Goal: Task Accomplishment & Management: Use online tool/utility

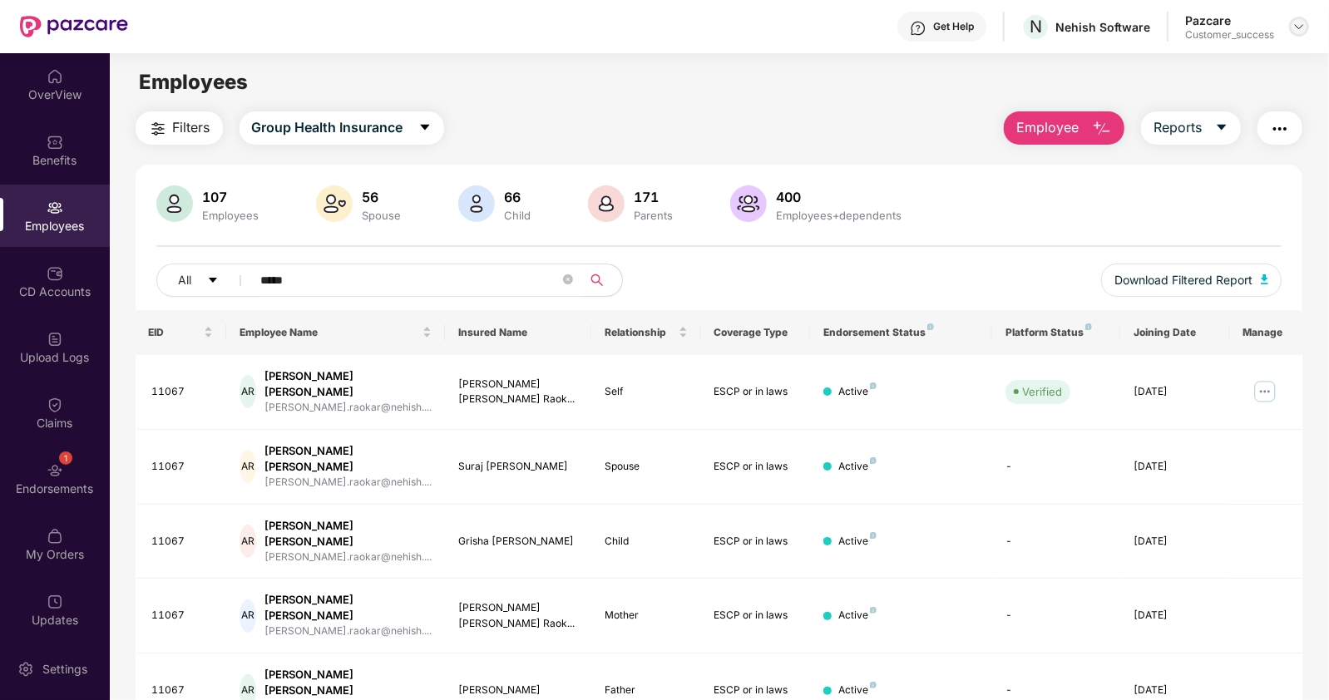
click at [1298, 24] on img at bounding box center [1299, 26] width 13 height 13
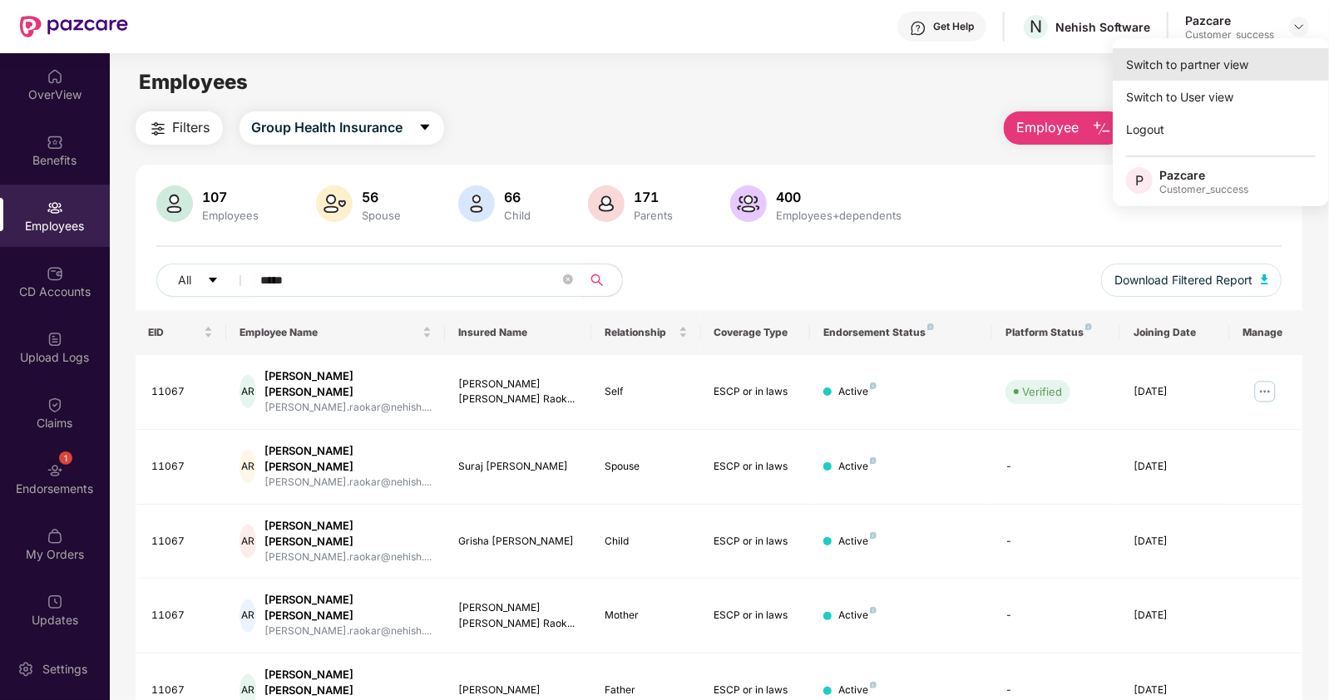
click at [1183, 57] on div "Switch to partner view" at bounding box center [1221, 64] width 216 height 32
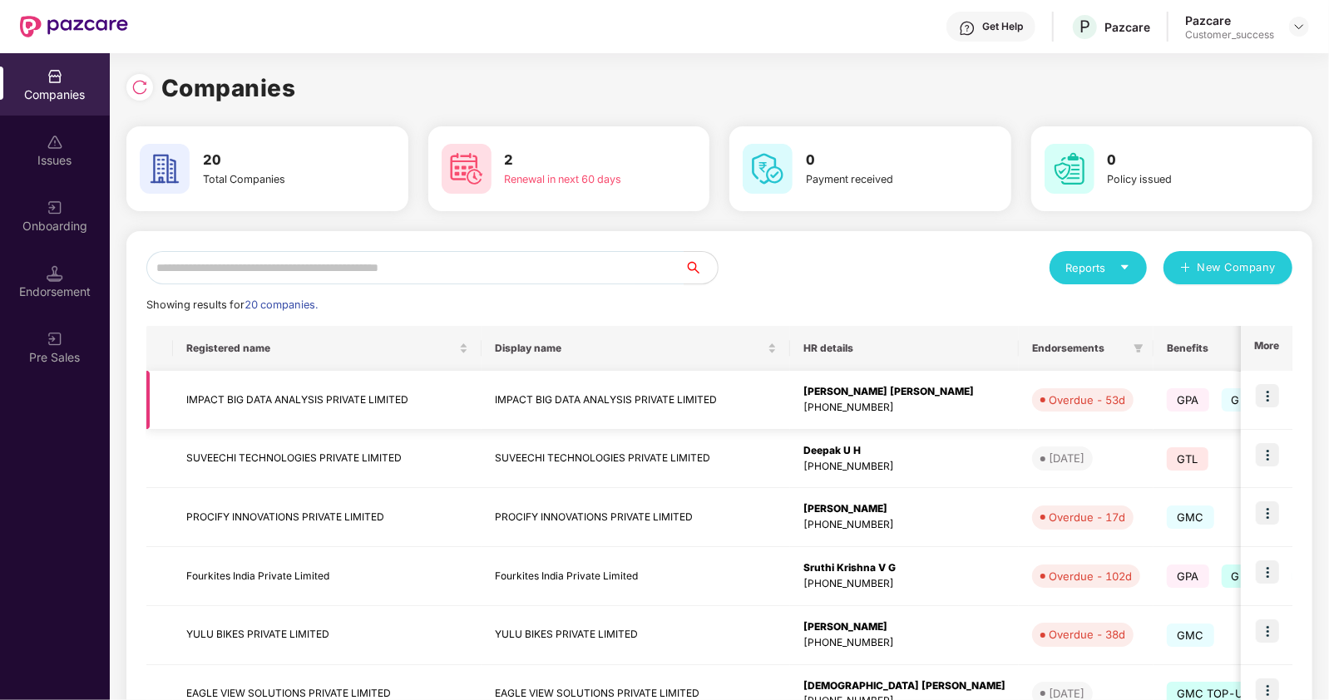
click at [1270, 389] on img at bounding box center [1267, 395] width 23 height 23
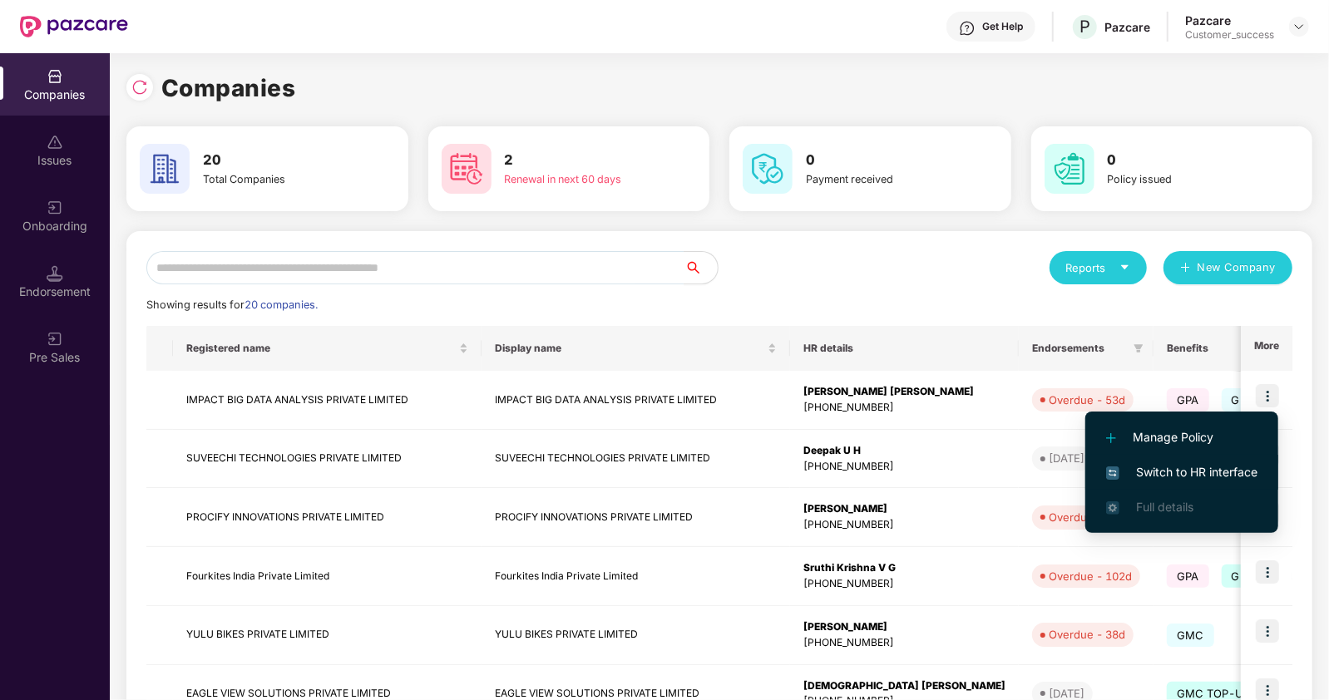
click at [1156, 463] on span "Switch to HR interface" at bounding box center [1181, 472] width 151 height 18
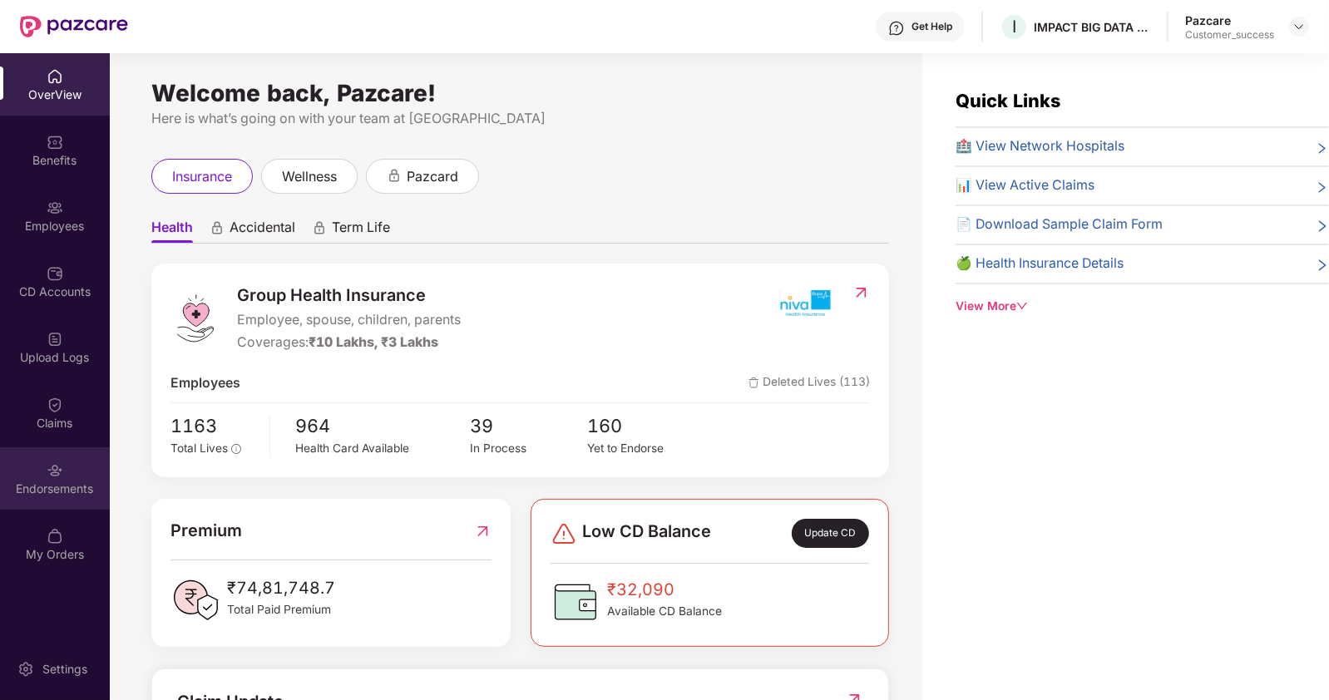
click at [61, 484] on div "Endorsements" at bounding box center [55, 489] width 110 height 17
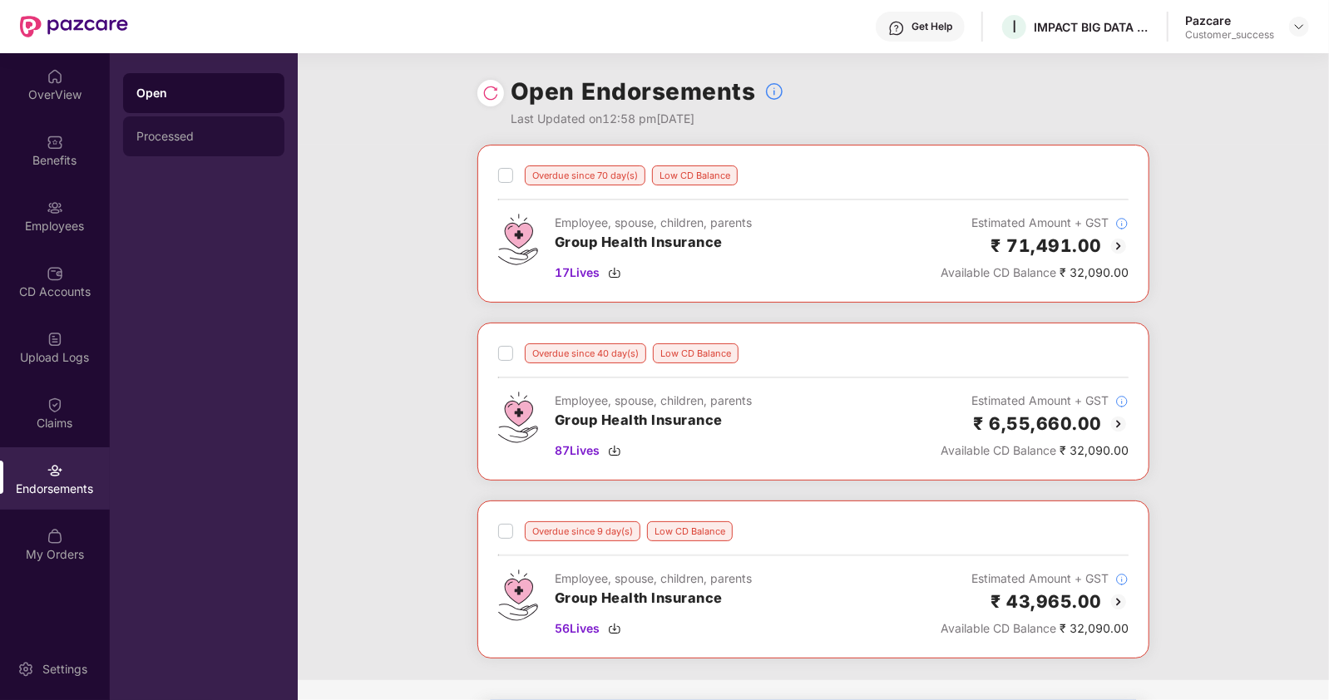
click at [155, 136] on div "Processed" at bounding box center [203, 136] width 135 height 13
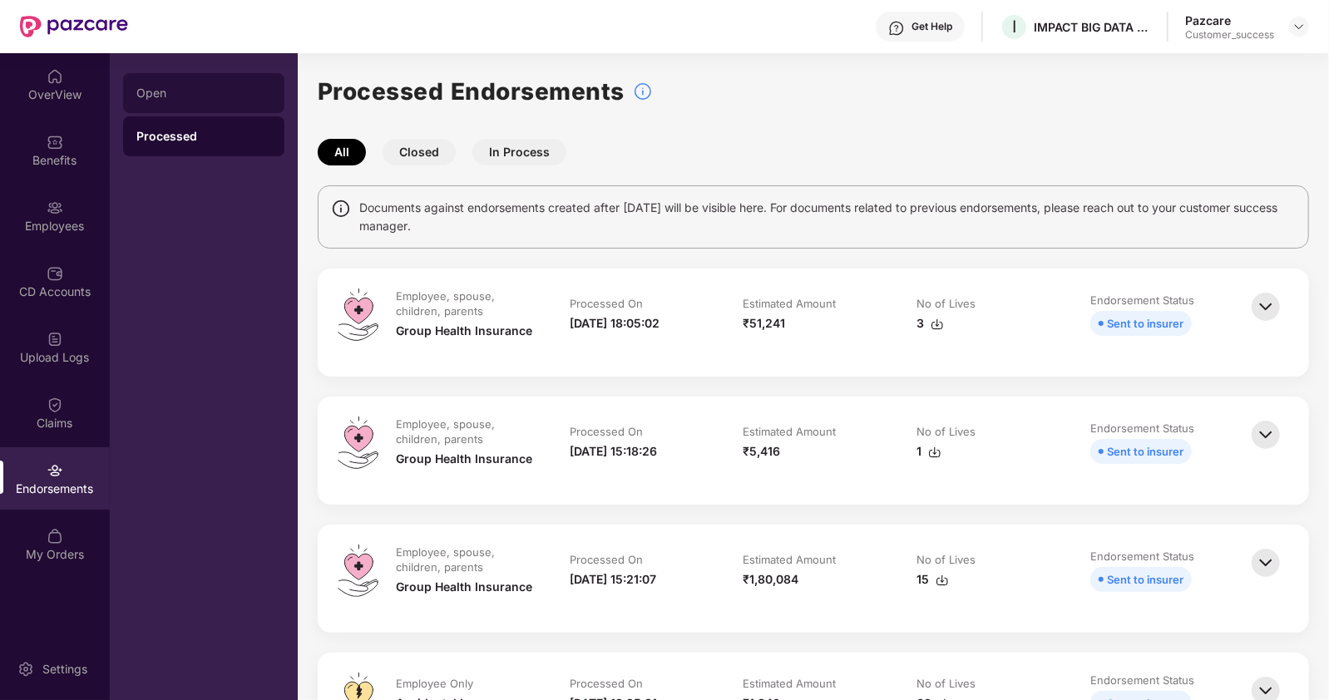
click at [181, 93] on div "Open" at bounding box center [203, 93] width 135 height 13
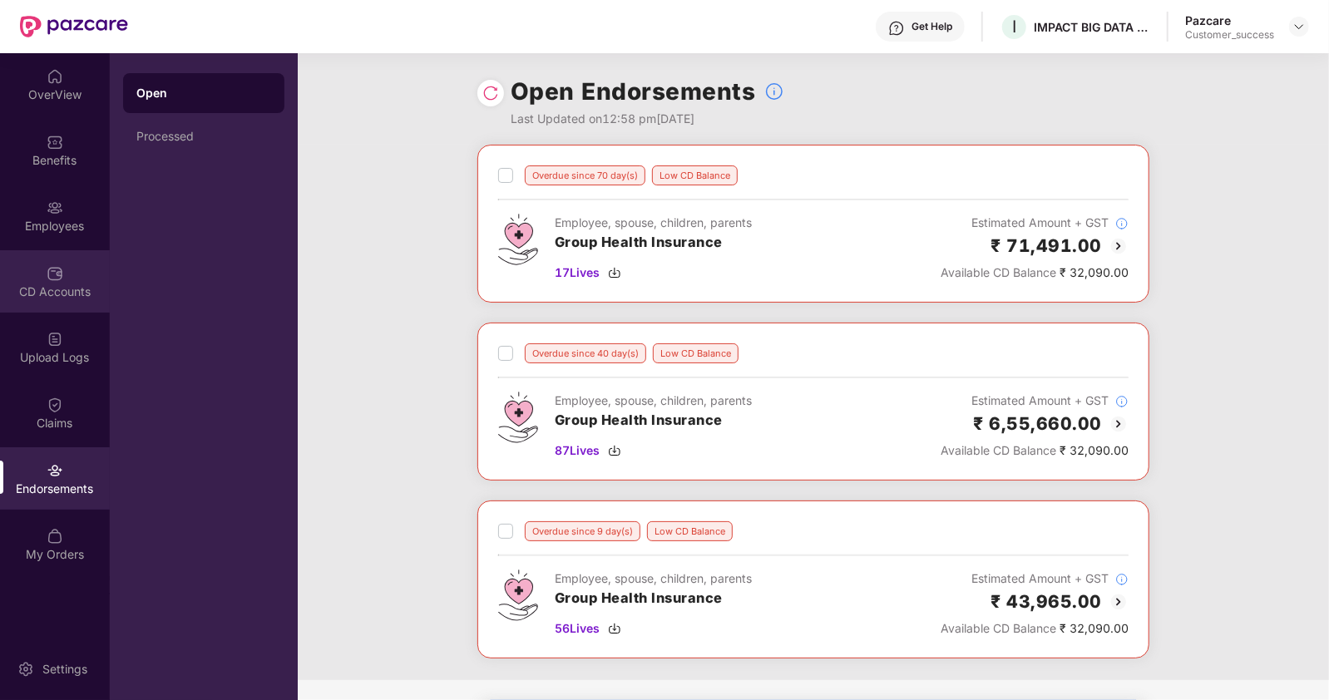
click at [67, 276] on div "CD Accounts" at bounding box center [55, 281] width 110 height 62
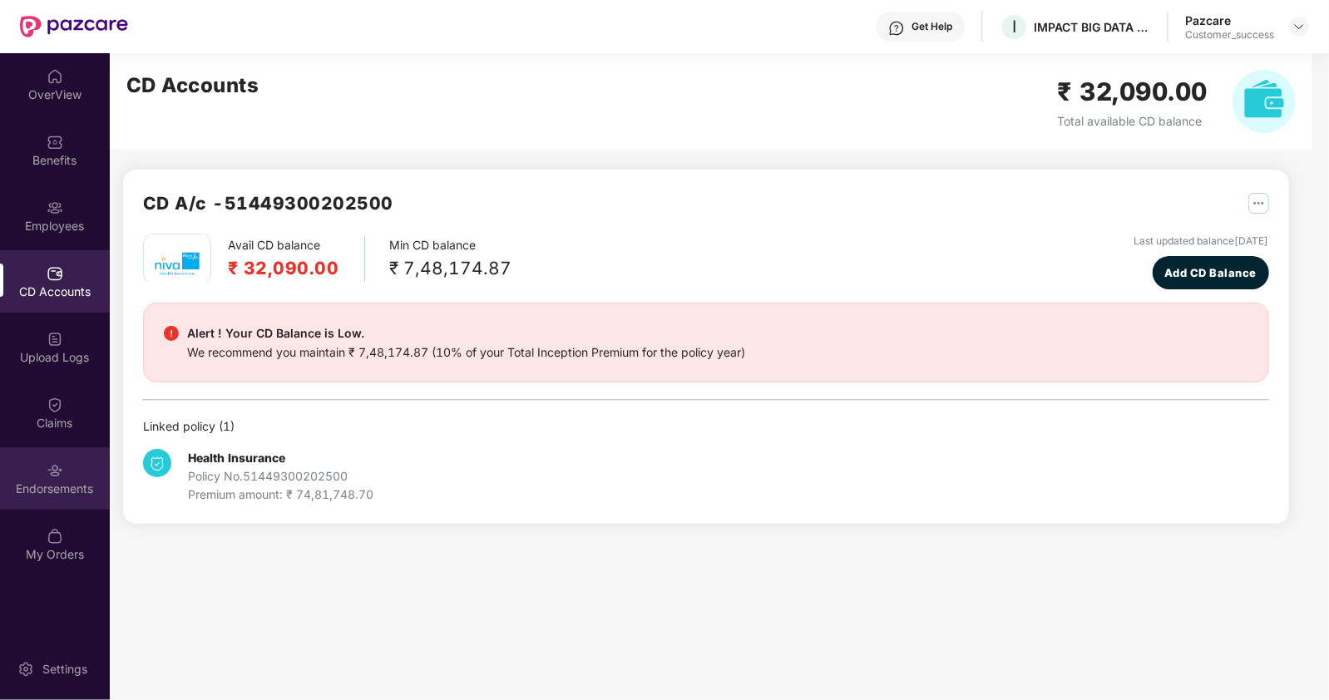
click at [46, 507] on div "Endorsements" at bounding box center [55, 479] width 110 height 62
